Goal: Navigation & Orientation: Find specific page/section

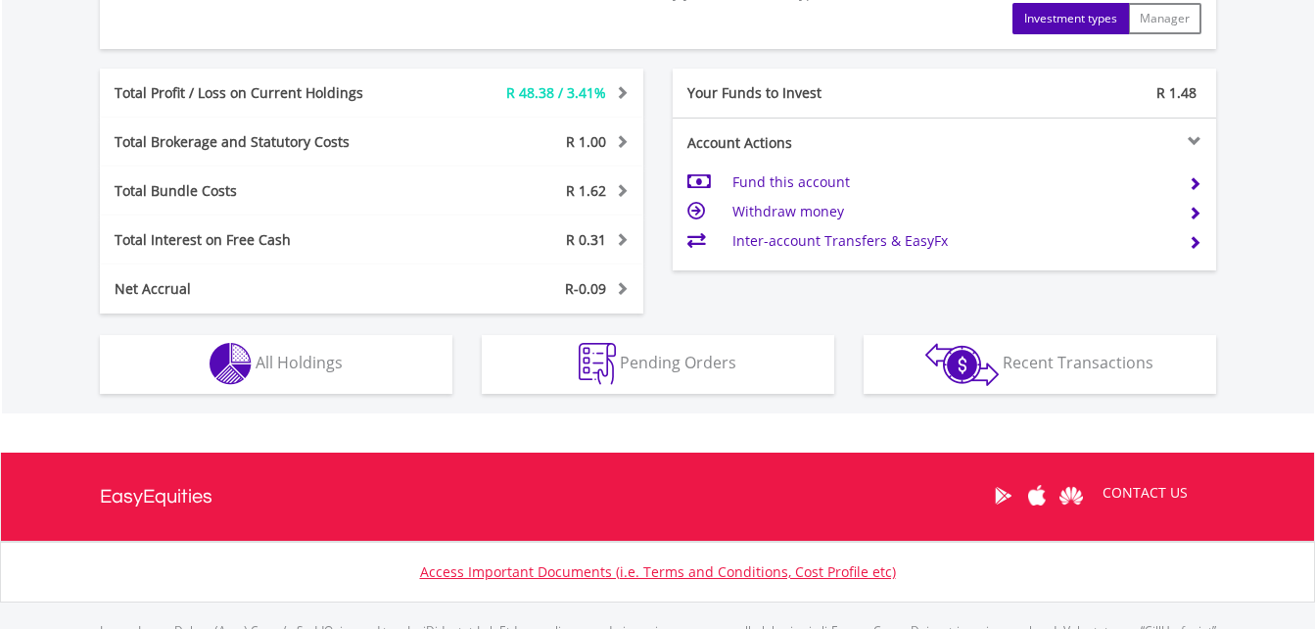
scroll to position [1097, 0]
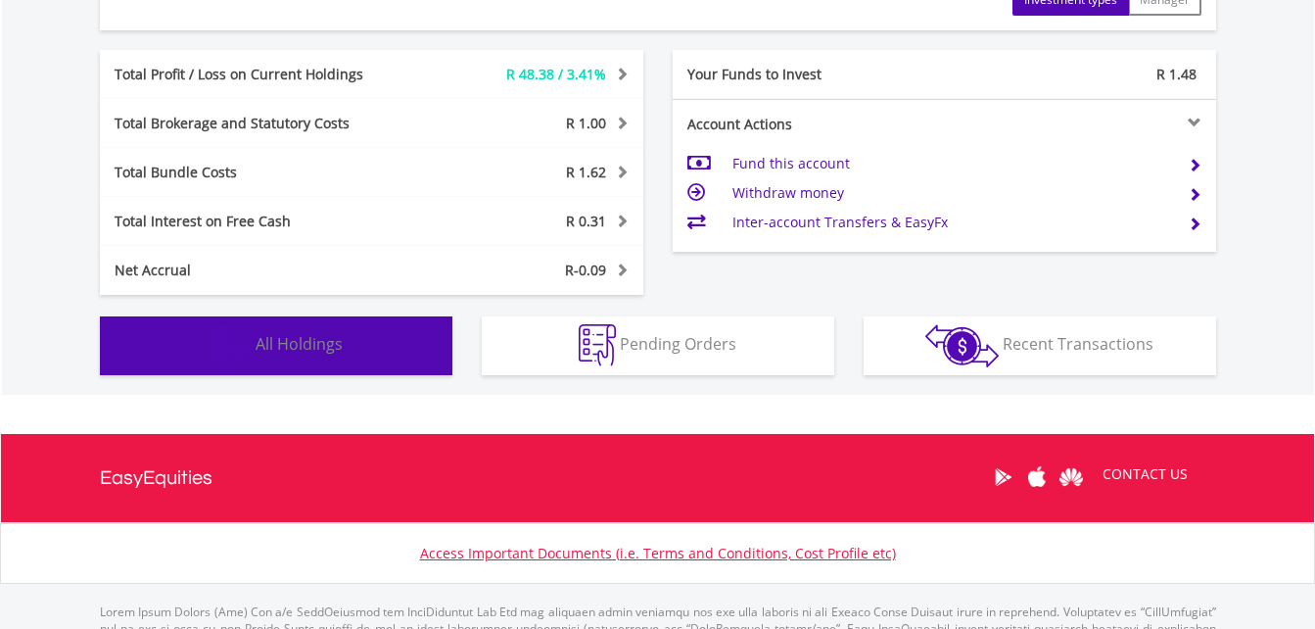
click at [328, 352] on span "All Holdings" at bounding box center [299, 344] width 87 height 22
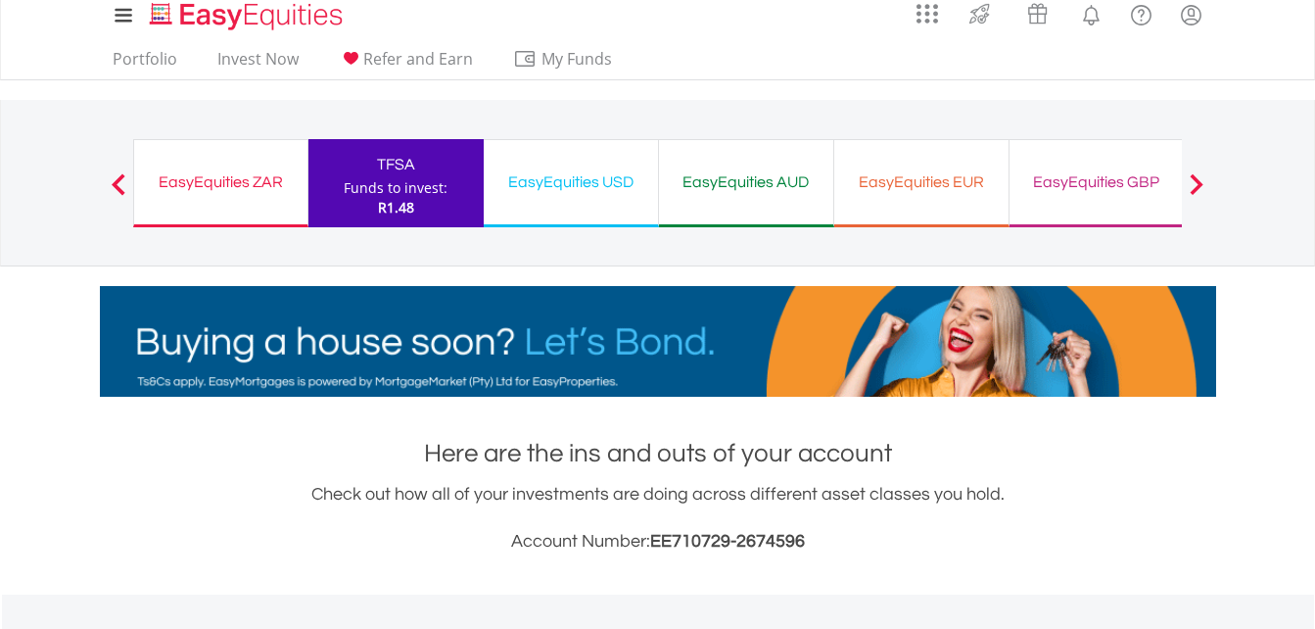
scroll to position [0, 0]
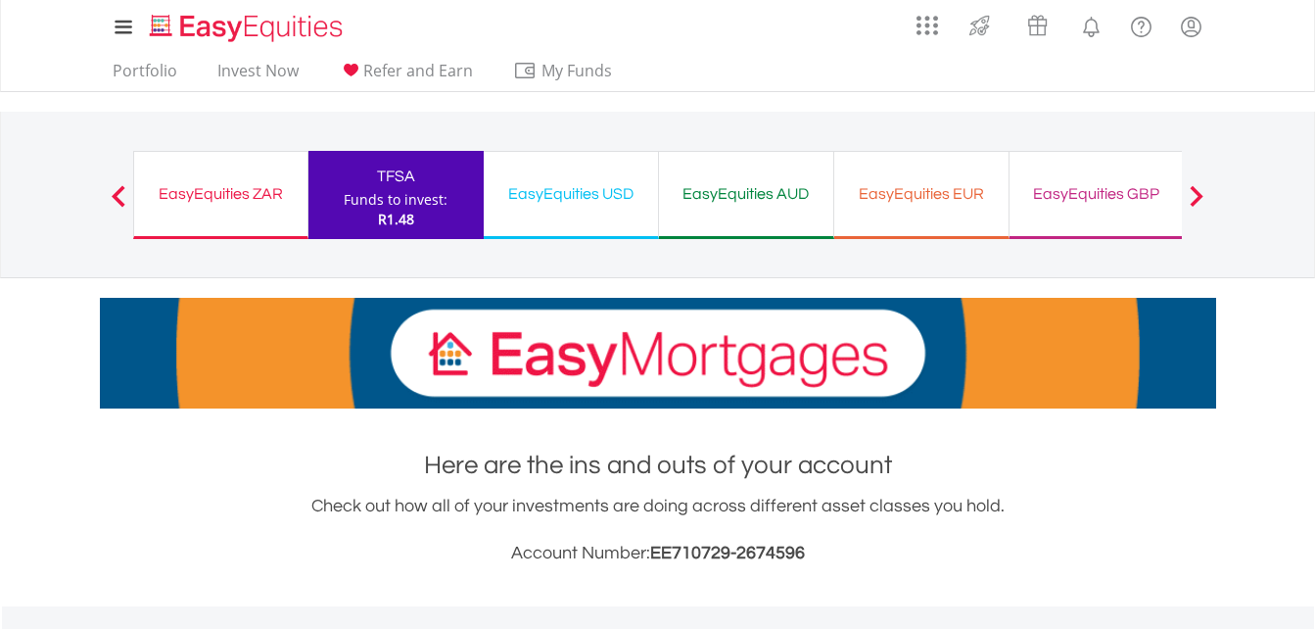
click at [202, 205] on div "EasyEquities ZAR" at bounding box center [221, 193] width 150 height 27
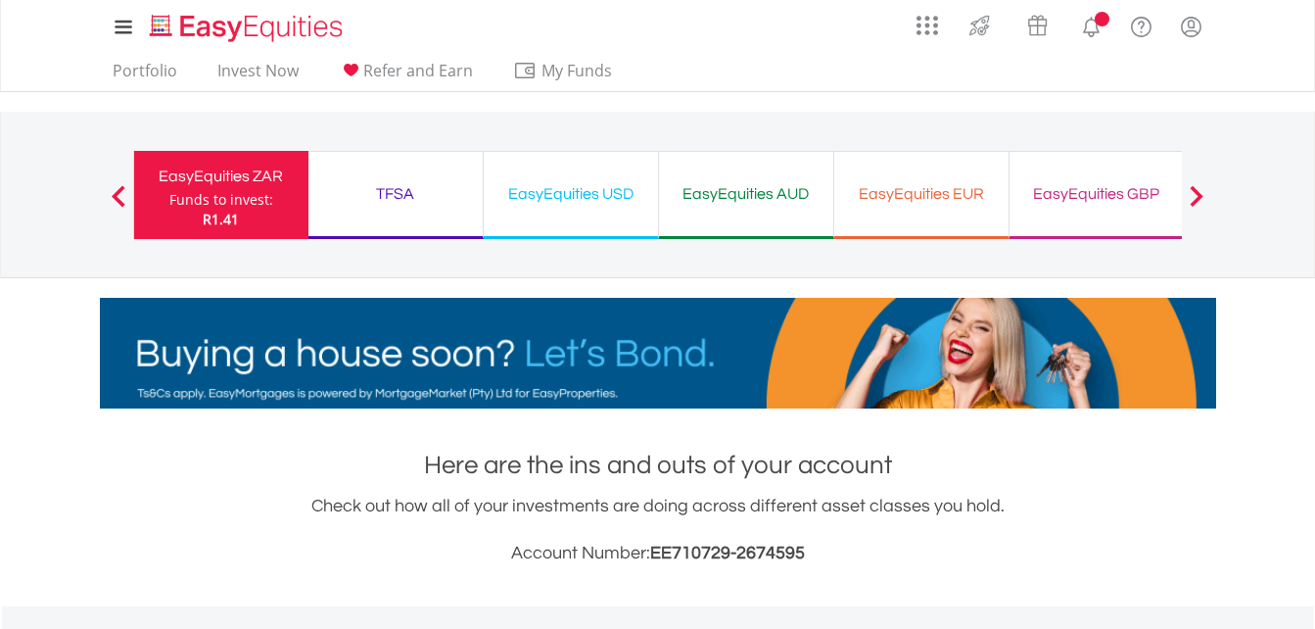
scroll to position [188, 372]
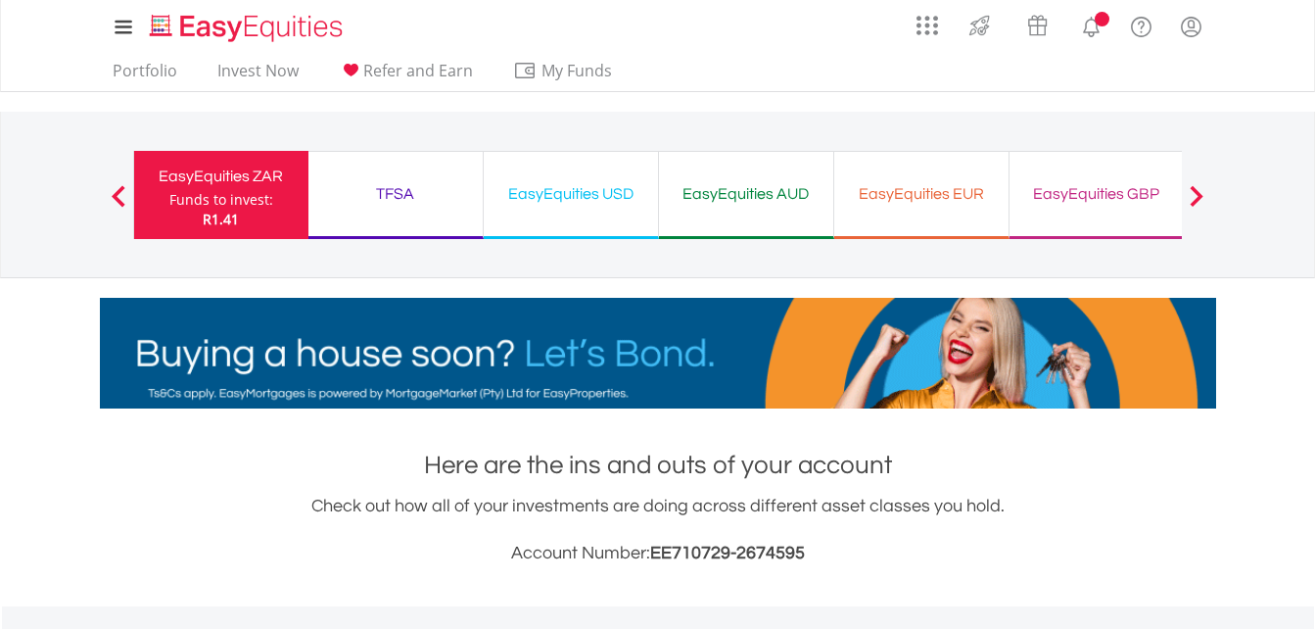
click at [451, 191] on div "TFSA" at bounding box center [395, 193] width 151 height 27
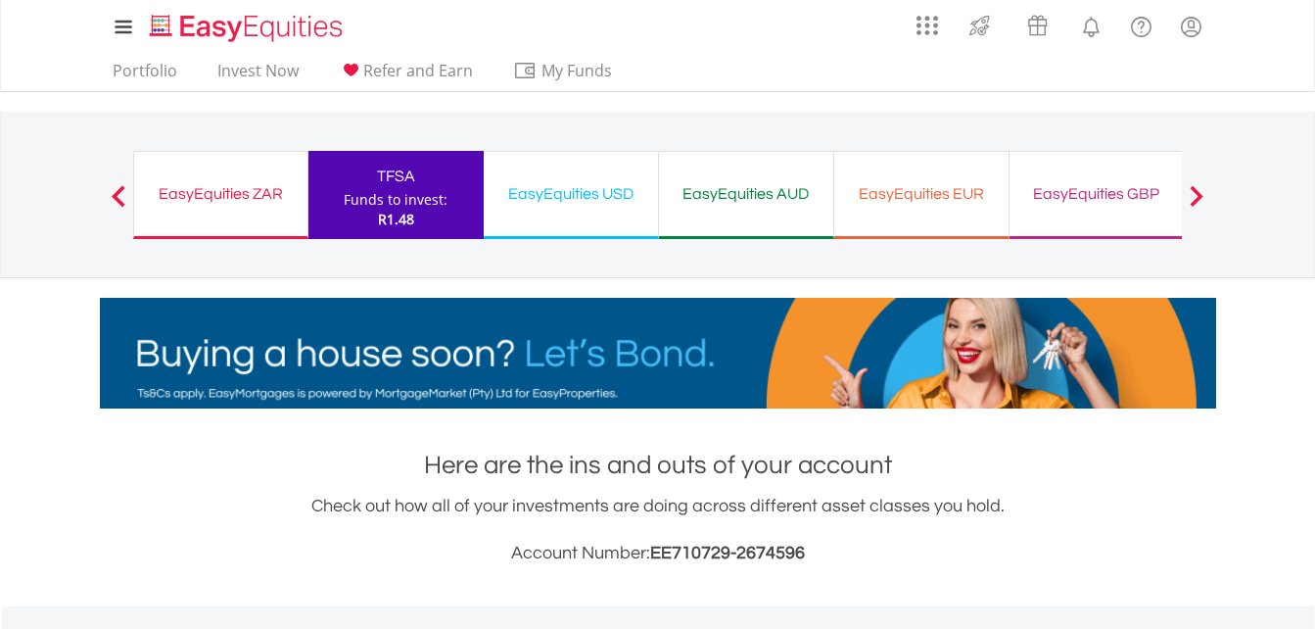
click at [531, 210] on div "EasyEquities USD Funds to invest: R1.48" at bounding box center [571, 195] width 175 height 88
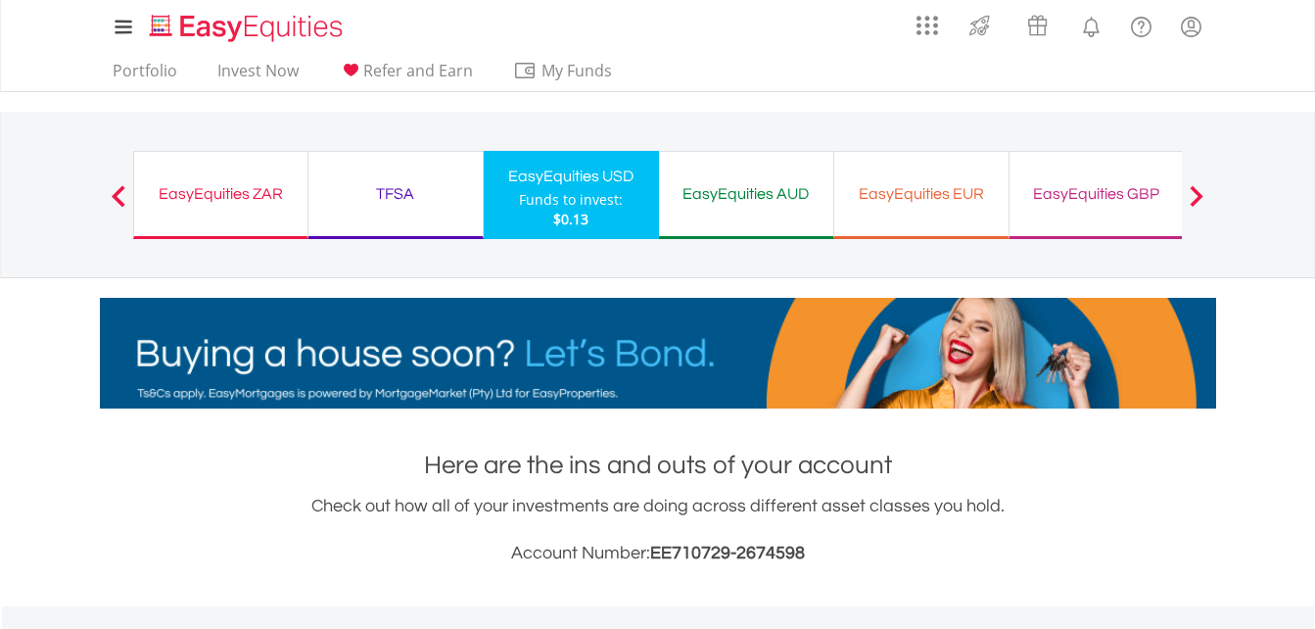
click at [701, 207] on div "EasyEquities AUD" at bounding box center [746, 193] width 151 height 27
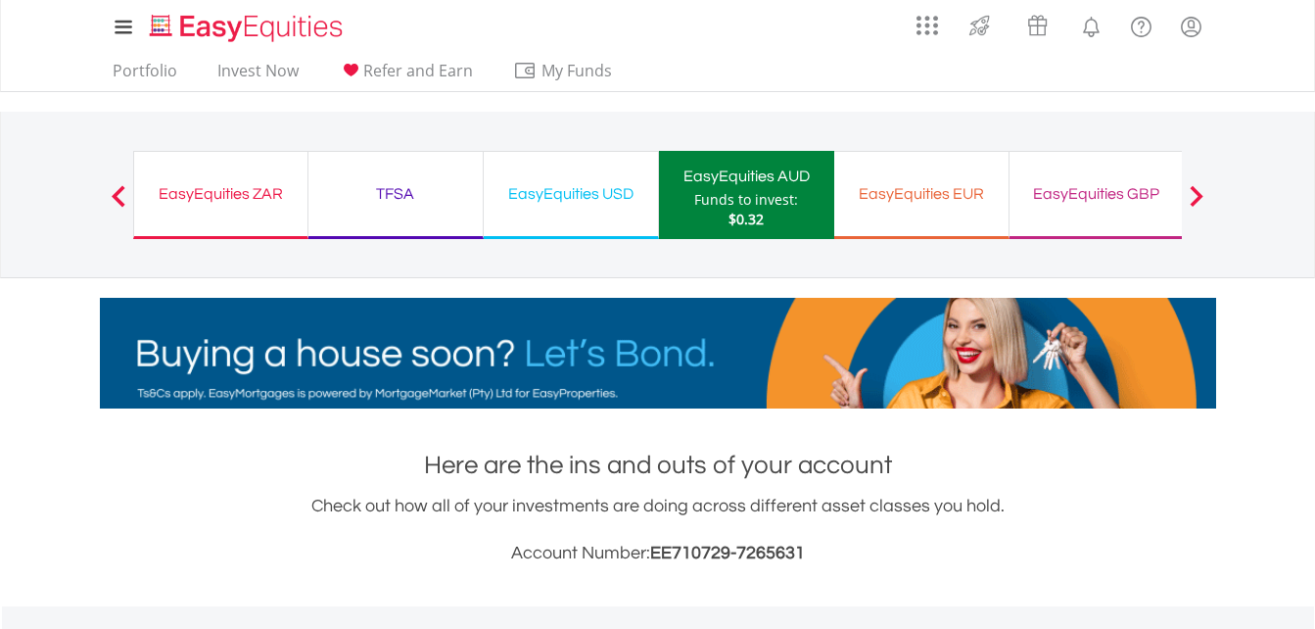
click at [887, 207] on div "EasyEquities EUR" at bounding box center [921, 193] width 151 height 27
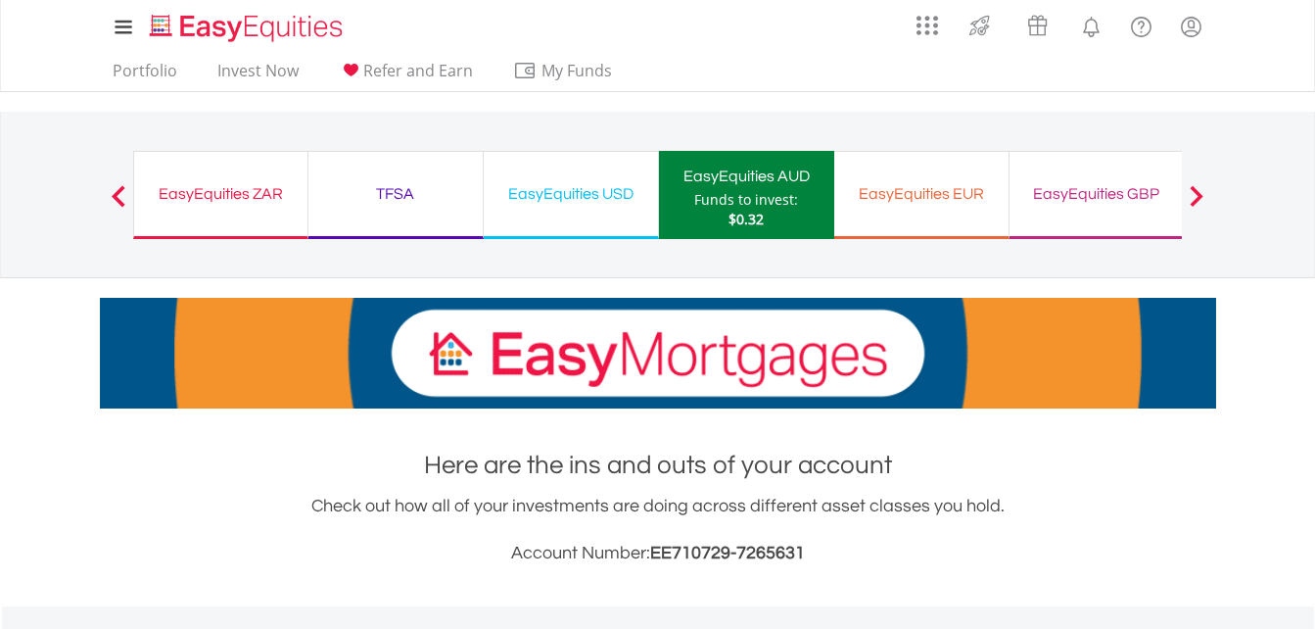
scroll to position [188, 372]
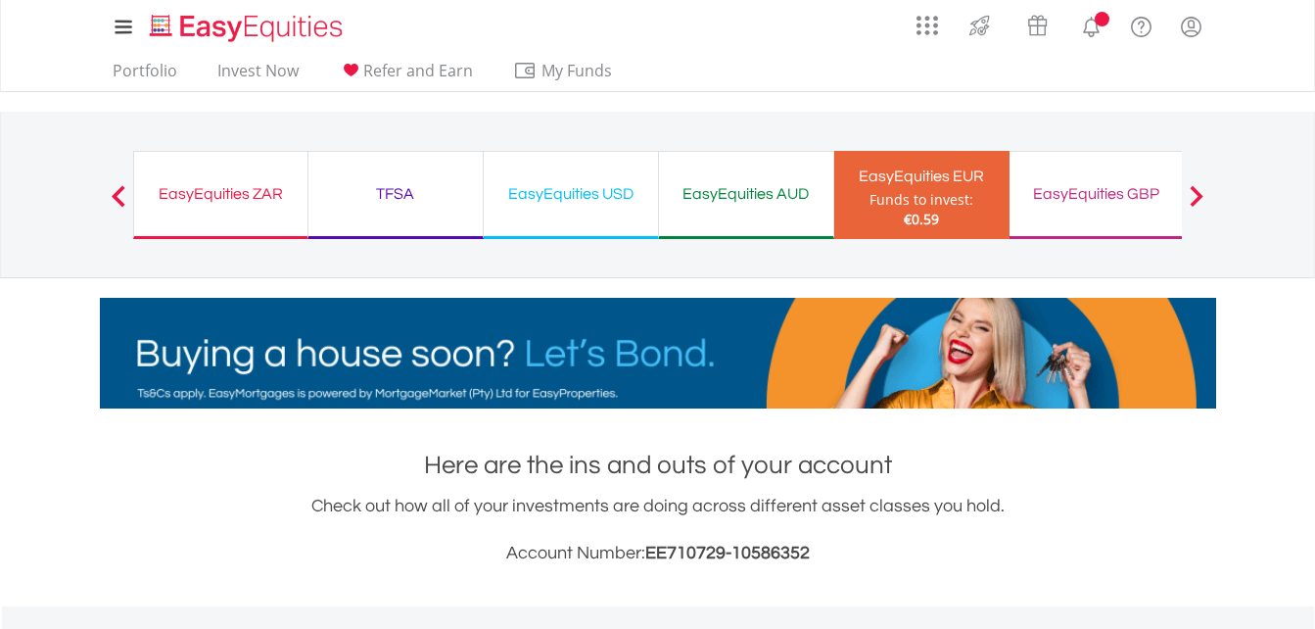
scroll to position [188, 372]
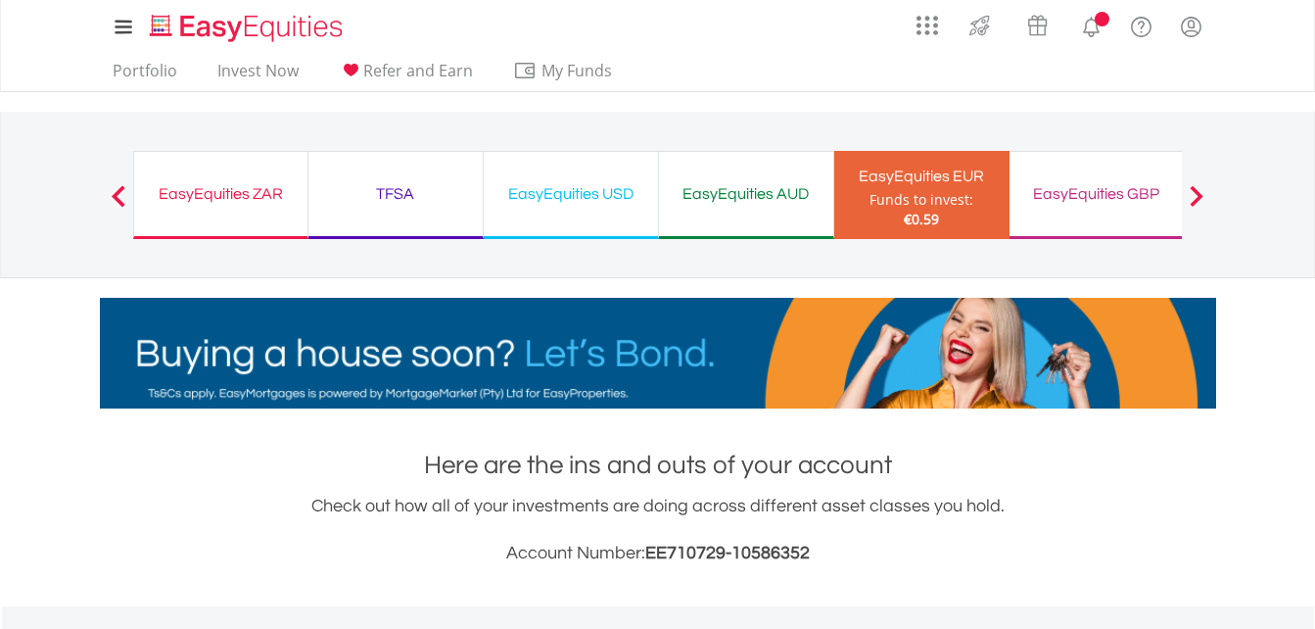
click at [1069, 203] on div "EasyEquities GBP" at bounding box center [1096, 193] width 151 height 27
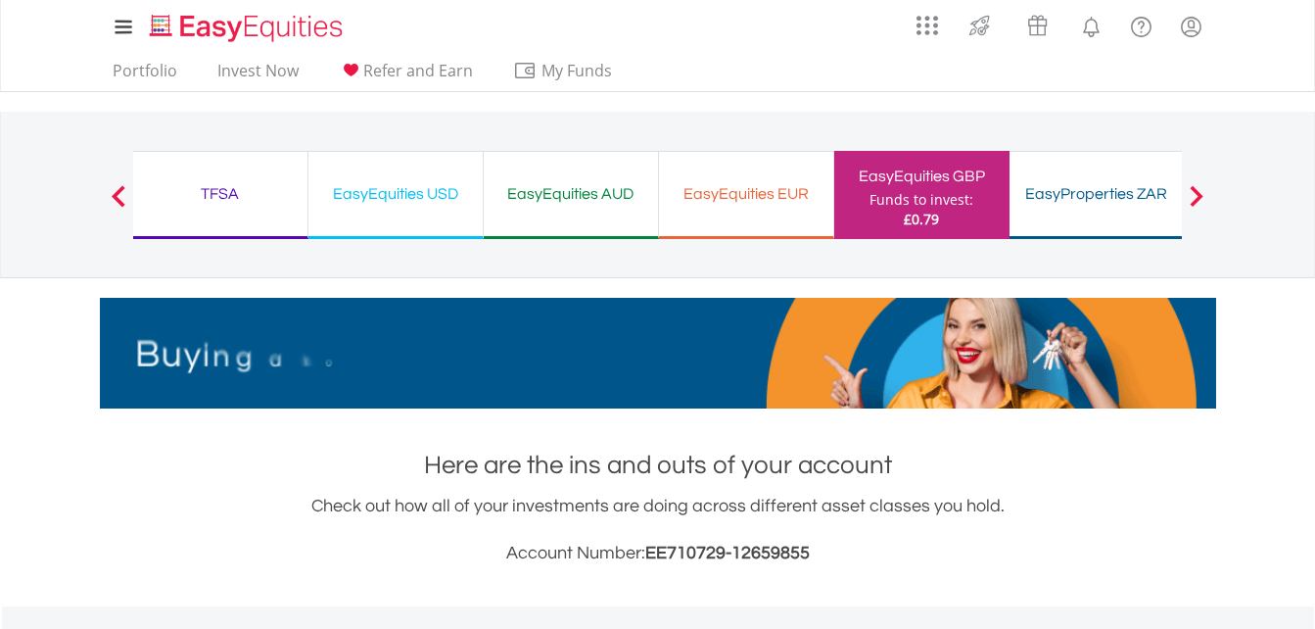
scroll to position [188, 372]
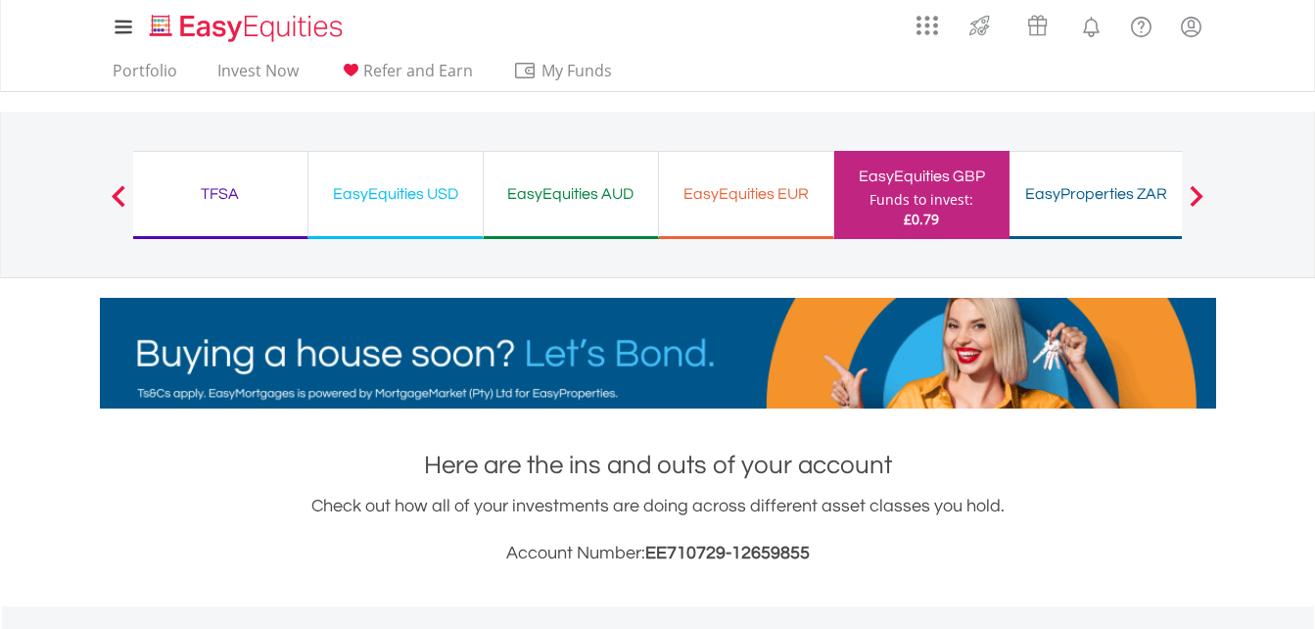
click at [1069, 203] on div "EasyProperties ZAR" at bounding box center [1096, 193] width 151 height 27
